Goal: Information Seeking & Learning: Learn about a topic

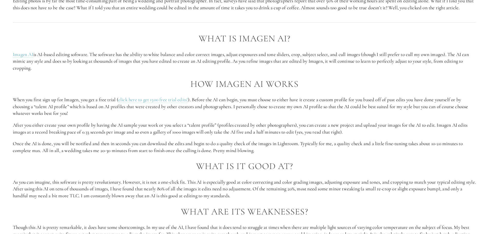
scroll to position [488, 0]
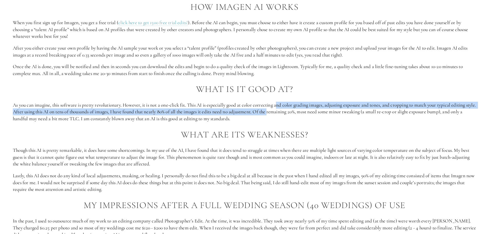
drag, startPoint x: 280, startPoint y: 101, endPoint x: 282, endPoint y: 107, distance: 6.1
click at [282, 107] on p "As you can imagine, this software is pretty revolutionary. However, it is not a…" at bounding box center [244, 112] width 463 height 21
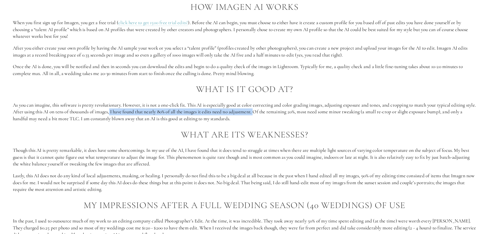
drag, startPoint x: 124, startPoint y: 109, endPoint x: 270, endPoint y: 108, distance: 145.8
click at [270, 108] on p "As you can imagine, this software is pretty revolutionary. However, it is not a…" at bounding box center [244, 112] width 463 height 21
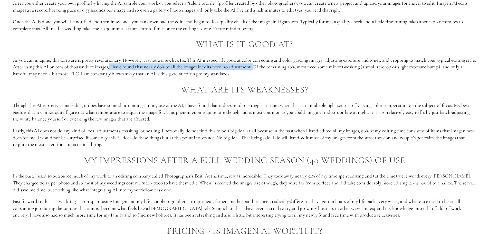
scroll to position [539, 0]
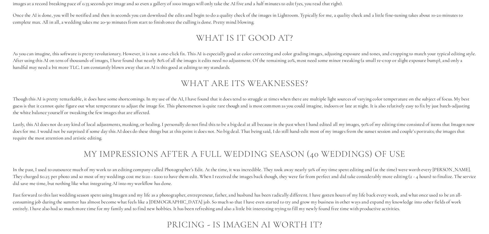
click at [289, 114] on div "What is Imagen AI? Imagen AI is AI-based editing software. The software has the…" at bounding box center [244, 99] width 463 height 389
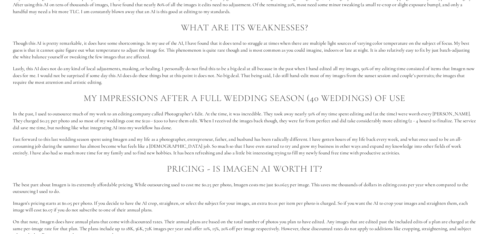
scroll to position [616, 0]
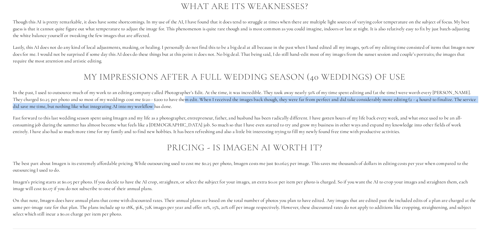
drag, startPoint x: 191, startPoint y: 95, endPoint x: 173, endPoint y: 100, distance: 18.3
click at [173, 100] on p "In the past, I used to outsource much of my work to an editing company called P…" at bounding box center [244, 99] width 463 height 21
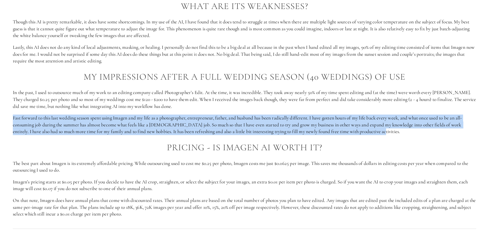
drag, startPoint x: 13, startPoint y: 113, endPoint x: 369, endPoint y: 126, distance: 355.8
click at [369, 126] on p "Fast forward to this last wedding season spent using Imagen and my life as a ph…" at bounding box center [244, 125] width 463 height 21
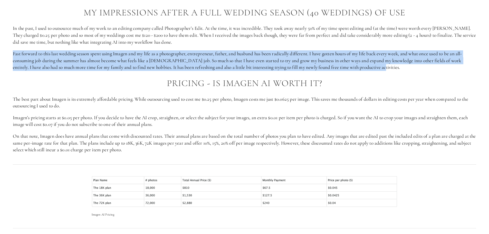
scroll to position [719, 0]
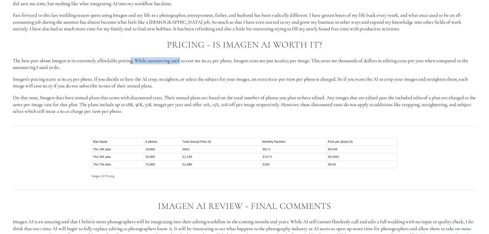
drag, startPoint x: 132, startPoint y: 54, endPoint x: 181, endPoint y: 56, distance: 48.8
click at [181, 57] on p "The best part about Imagen is its extremely affordable pricing. While outsourci…" at bounding box center [244, 64] width 463 height 14
drag, startPoint x: 138, startPoint y: 56, endPoint x: 313, endPoint y: 57, distance: 175.9
click at [313, 57] on p "The best part about Imagen is its extremely affordable pricing. While outsourci…" at bounding box center [244, 64] width 463 height 14
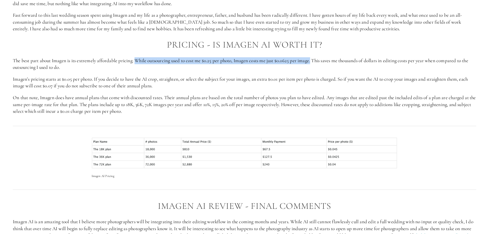
drag, startPoint x: 317, startPoint y: 55, endPoint x: 317, endPoint y: 106, distance: 50.6
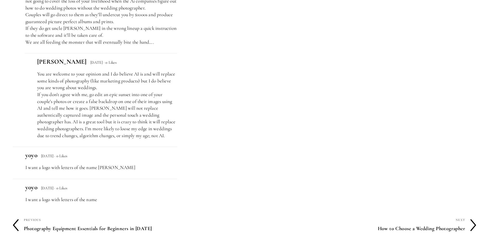
scroll to position [1386, 0]
